Goal: Information Seeking & Learning: Learn about a topic

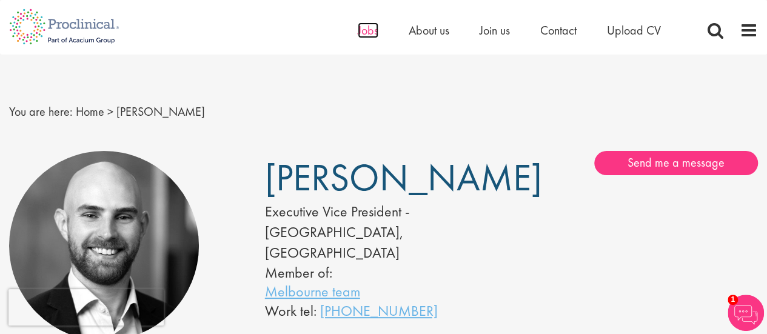
click at [372, 32] on span "Jobs" at bounding box center [368, 30] width 21 height 16
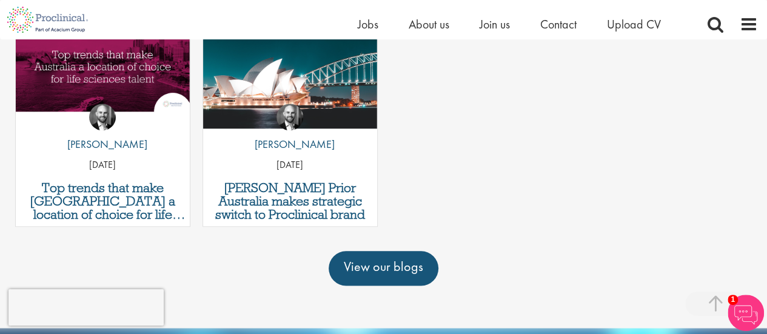
scroll to position [607, 0]
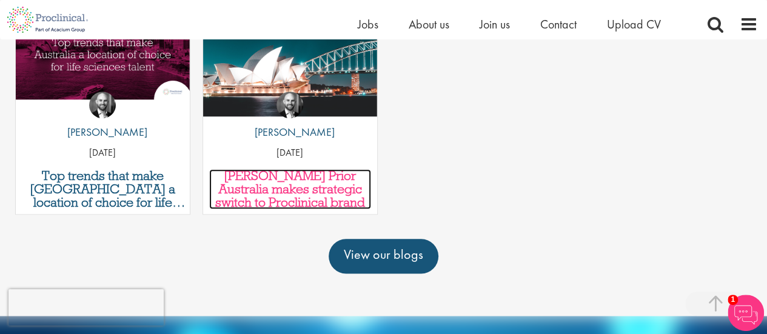
click at [320, 169] on h3 "Hobson Prior Australia makes strategic switch to Proclinical brand" at bounding box center [290, 189] width 162 height 40
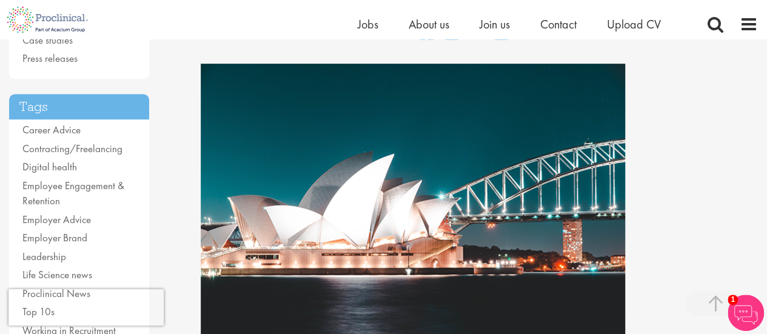
scroll to position [61, 0]
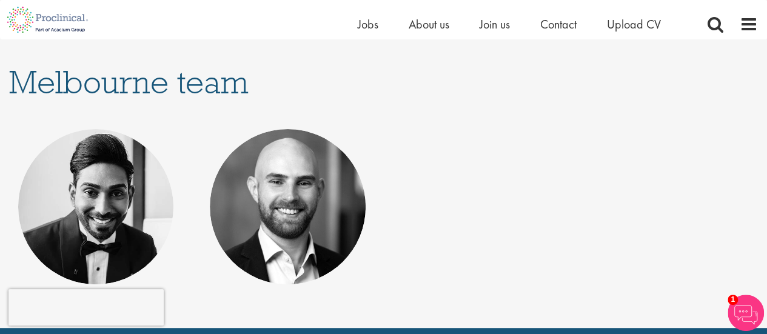
scroll to position [182, 0]
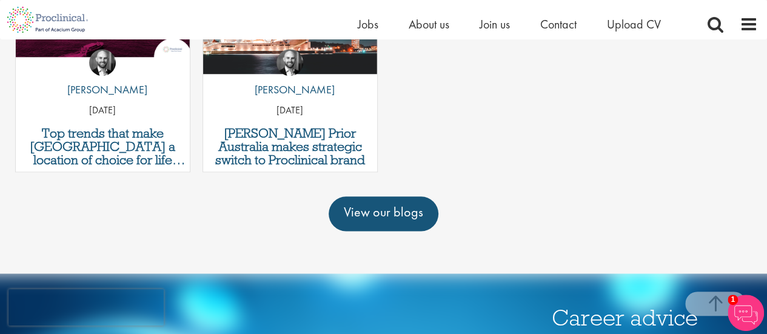
scroll to position [667, 0]
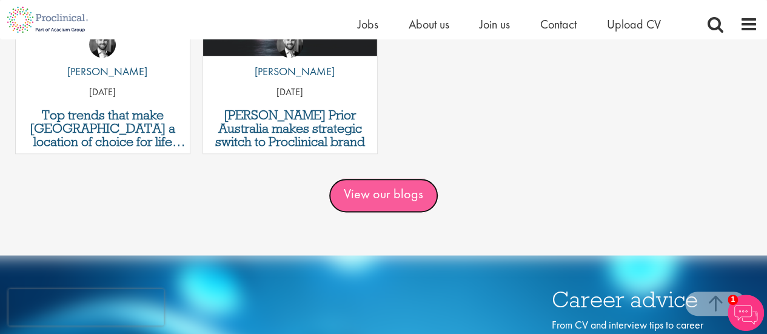
click at [414, 178] on link "View our blogs" at bounding box center [384, 195] width 110 height 34
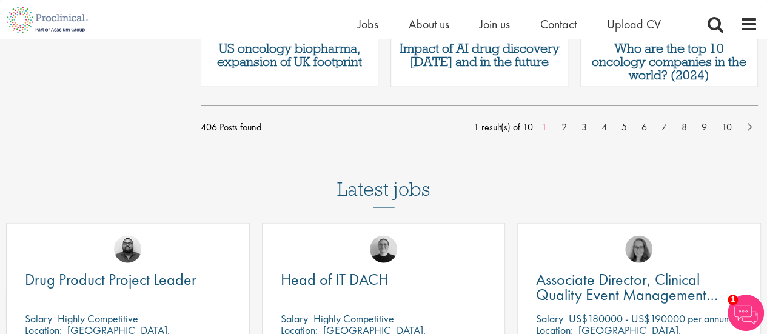
scroll to position [1126, 0]
